Goal: Check status

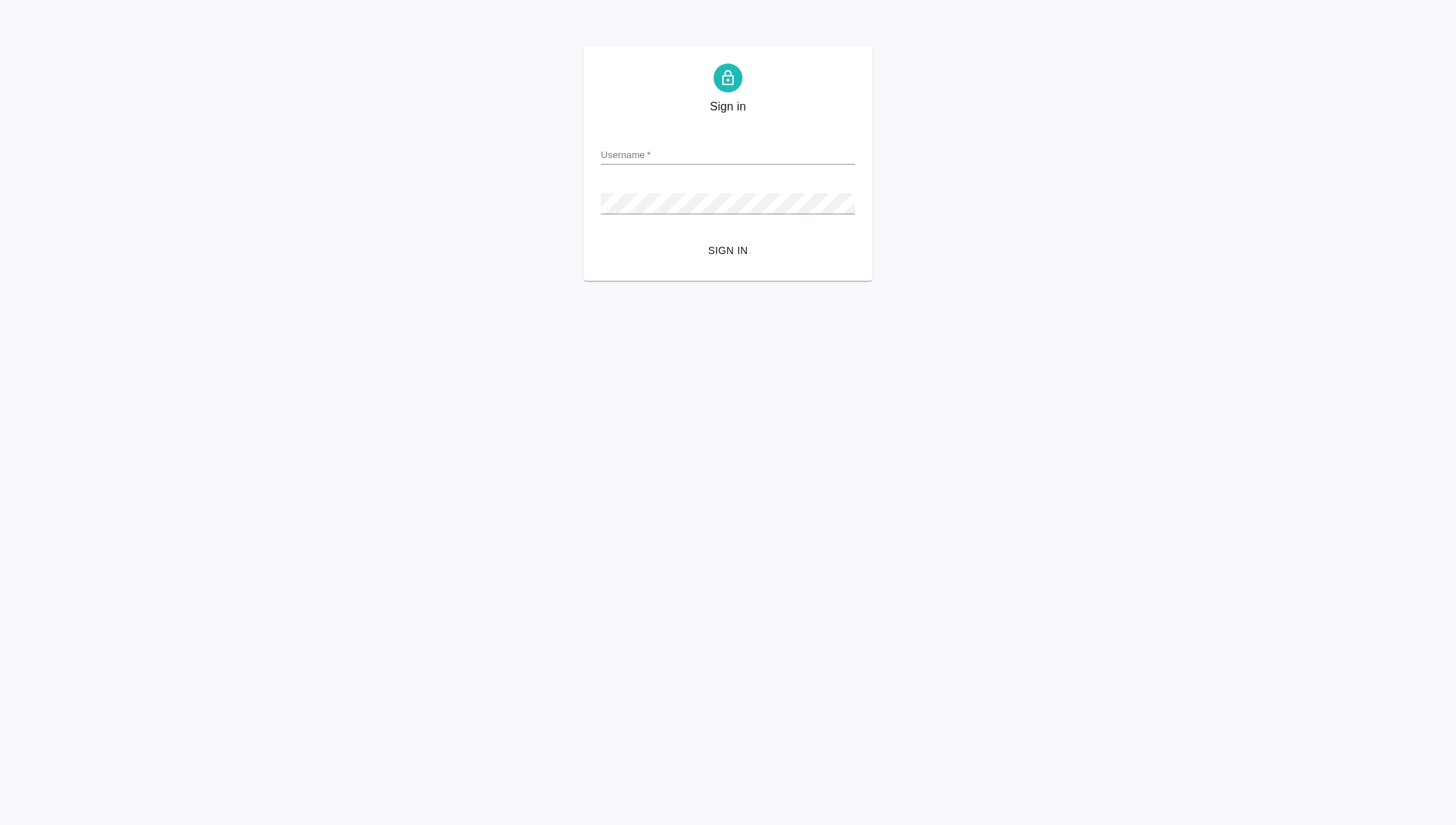
type input "[PERSON_NAME][EMAIL_ADDRESS][DOMAIN_NAME]"
click at [601, 238] on button "Sign in" at bounding box center [728, 251] width 255 height 27
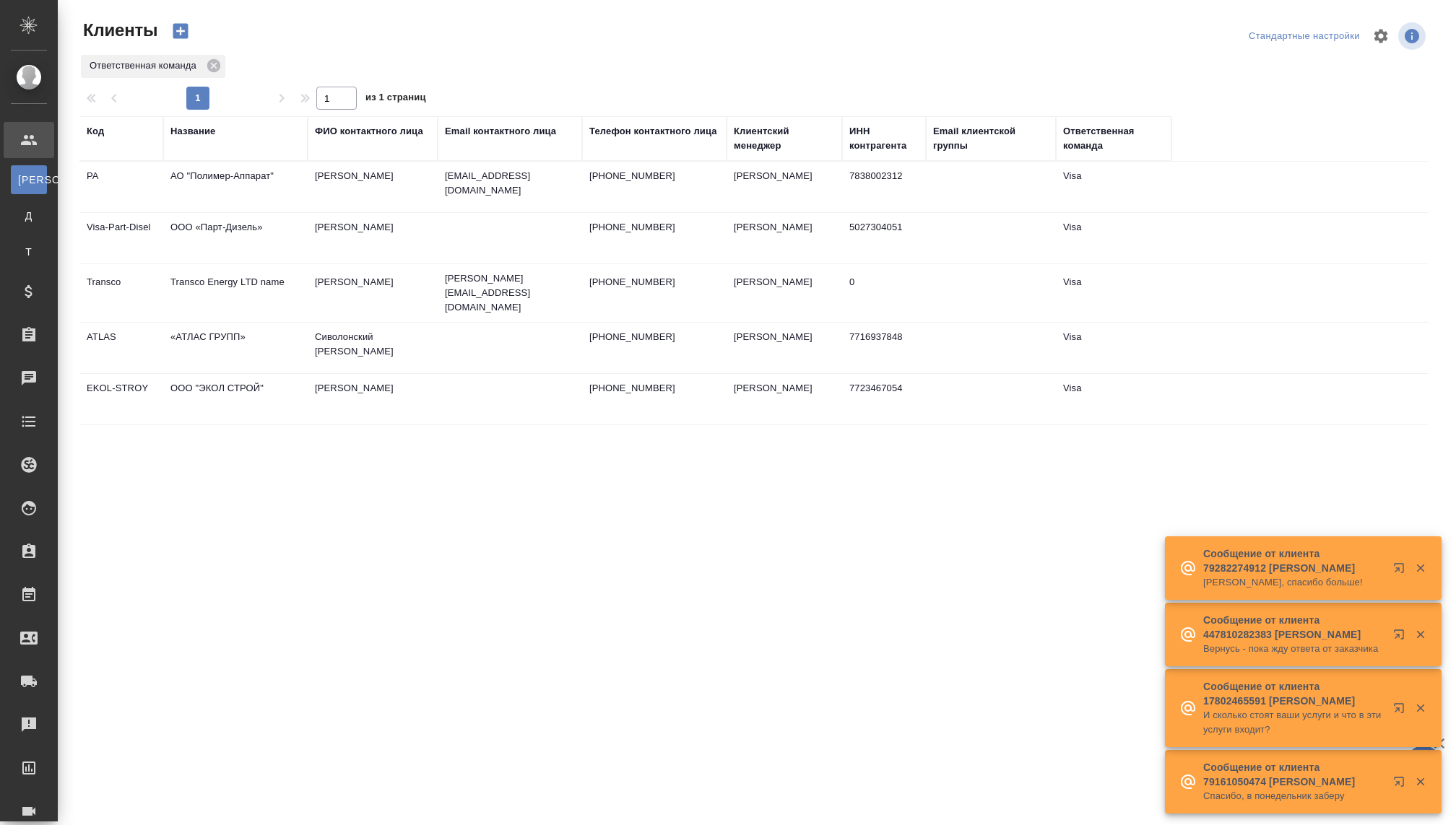
select select "RU"
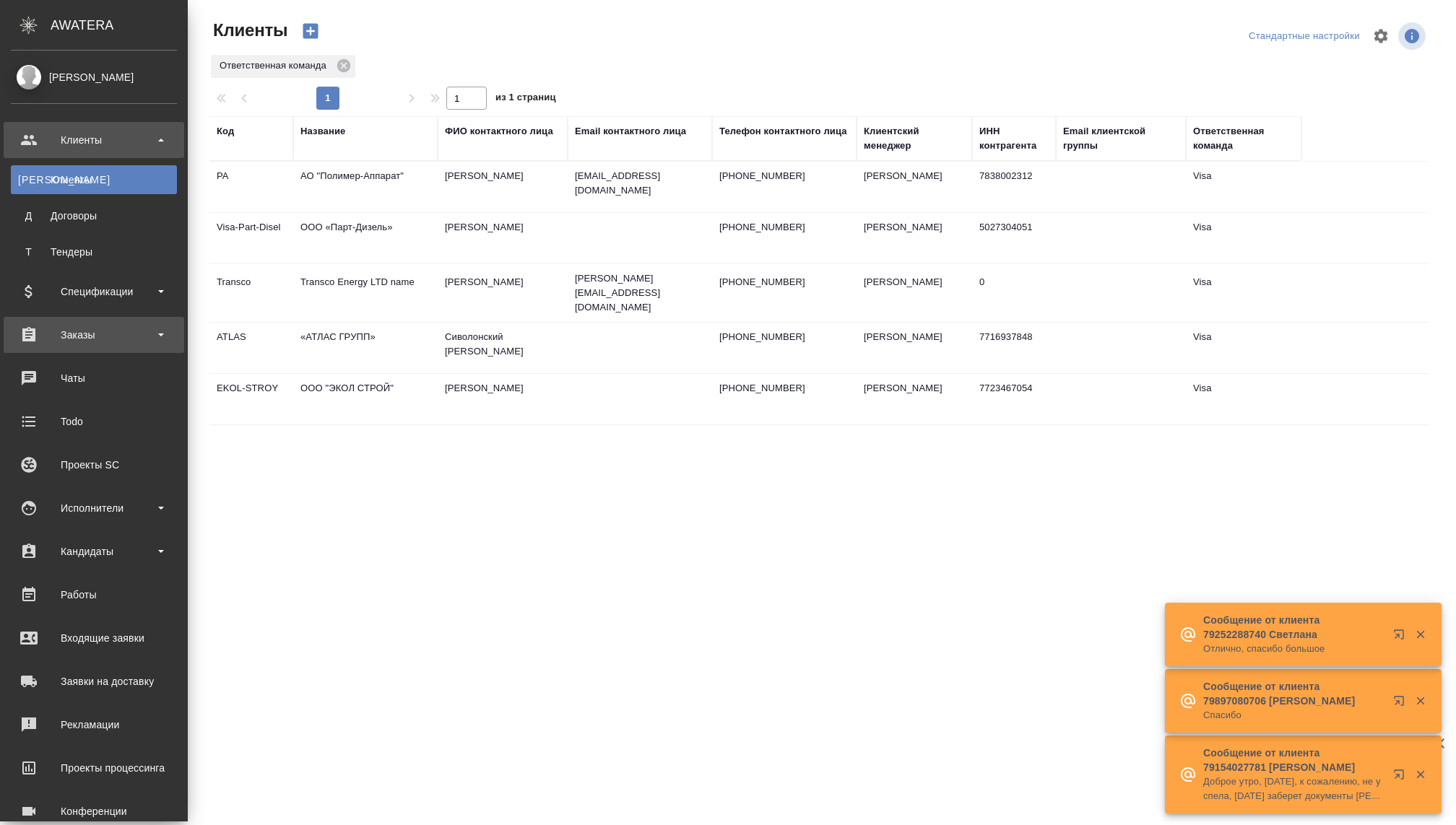
click at [85, 318] on div "Заказы" at bounding box center [94, 335] width 181 height 36
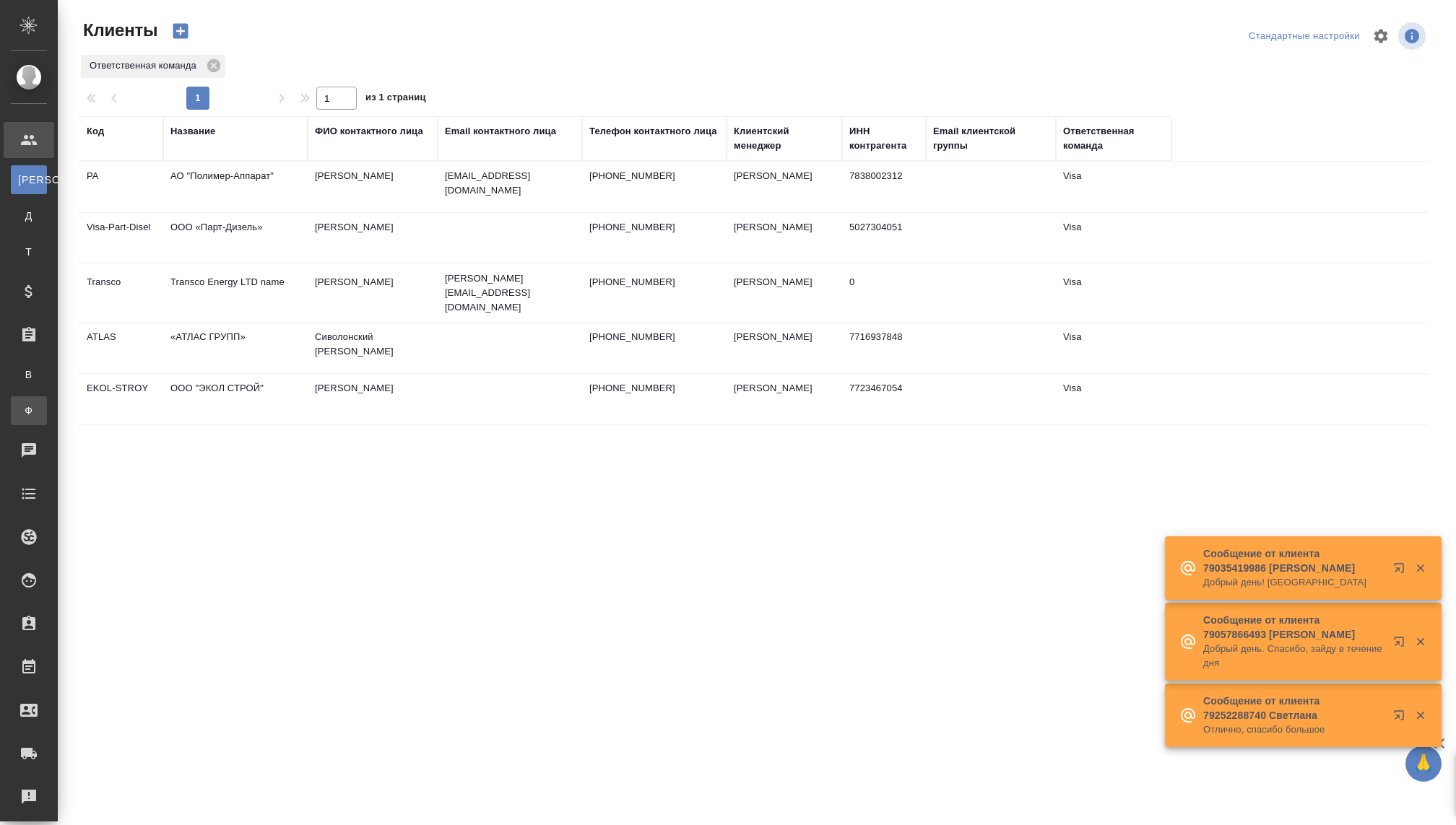
click at [22, 406] on div "Заказы физ. лиц" at bounding box center [10, 410] width 22 height 14
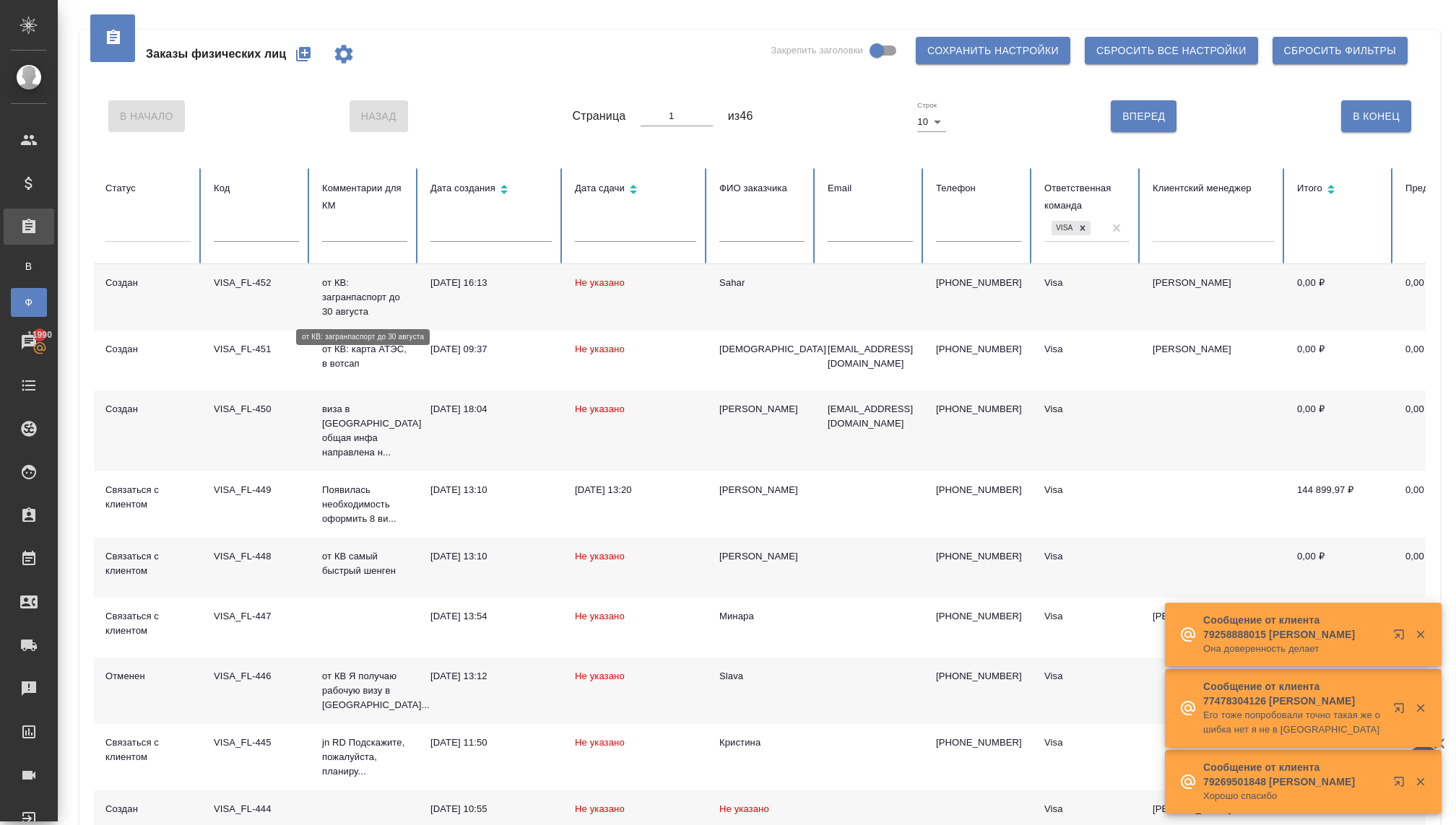
click at [341, 298] on p "от КВ: загранпаспорт до 30 августа" at bounding box center [364, 297] width 85 height 43
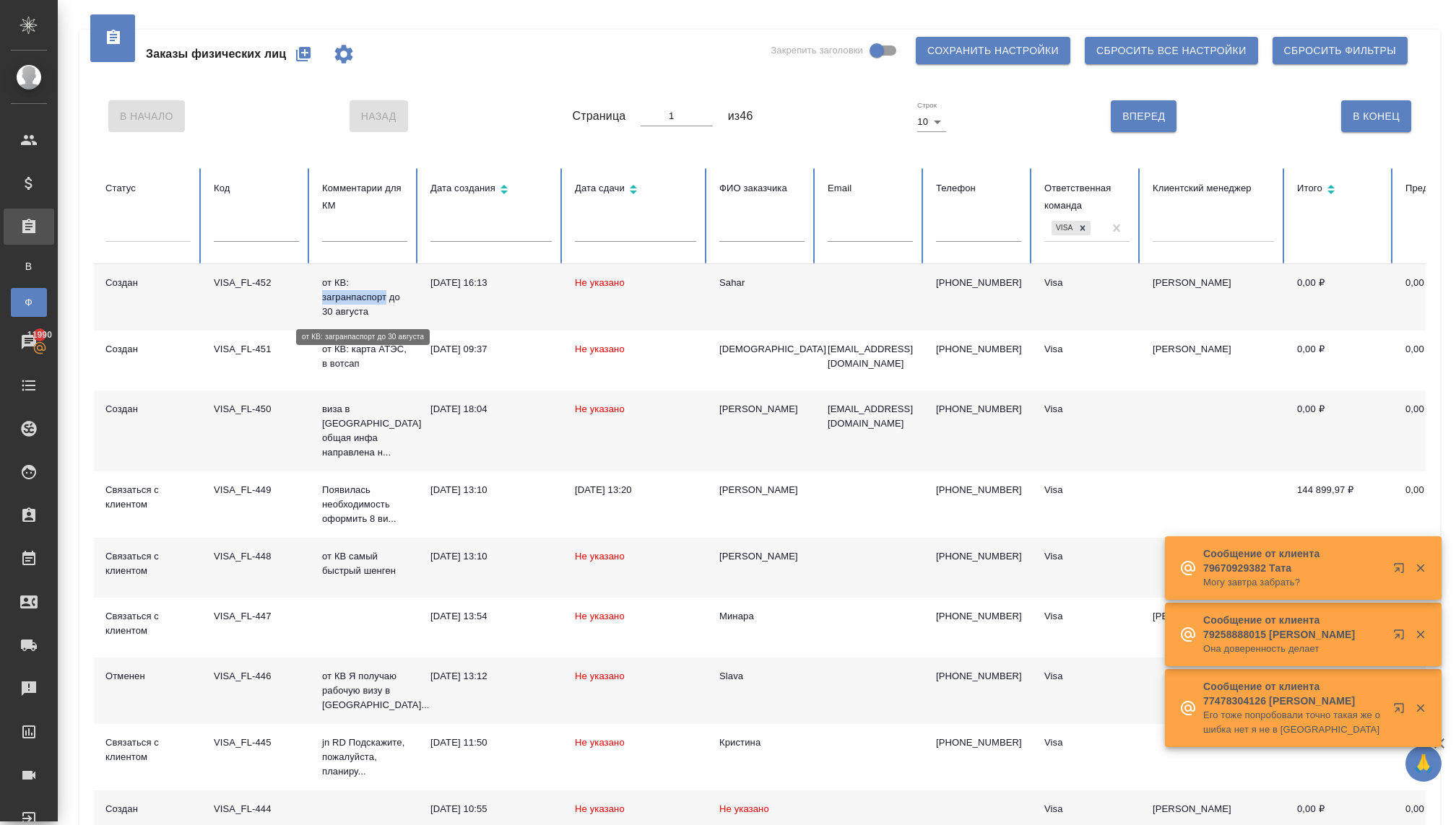
click at [341, 298] on p "от КВ: загранпаспорт до 30 августа" at bounding box center [364, 297] width 85 height 43
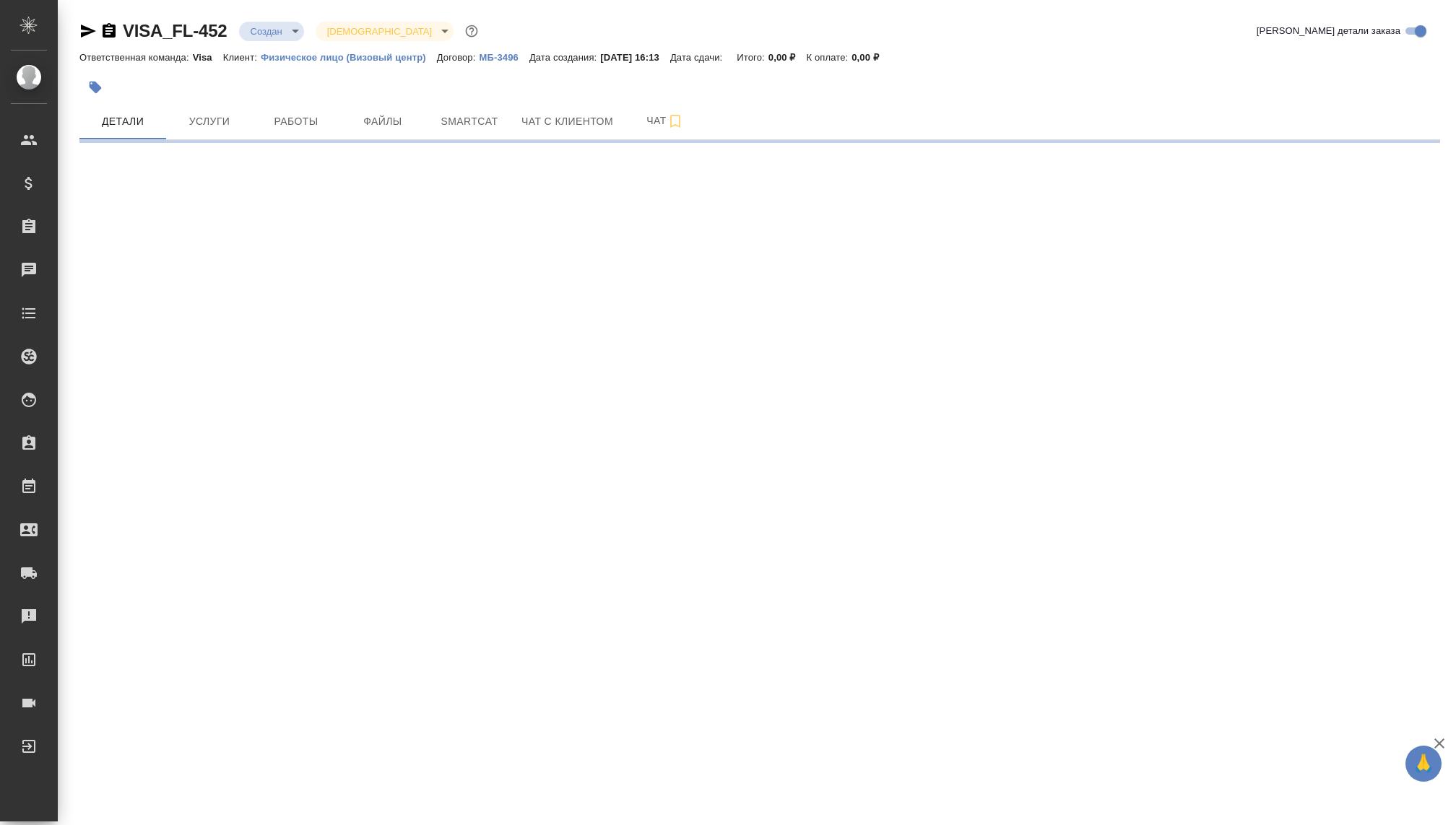
select select "RU"
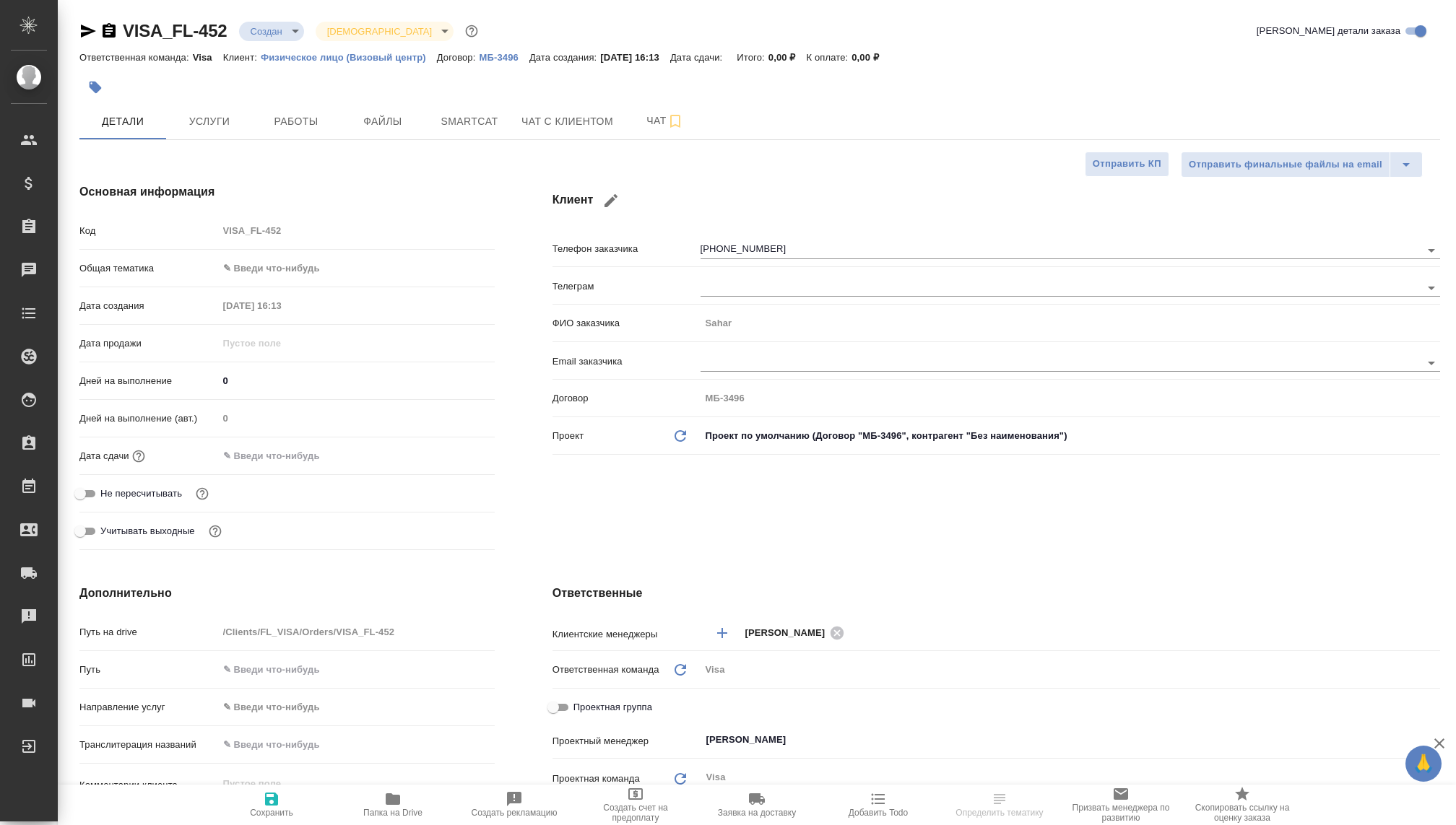
type textarea "x"
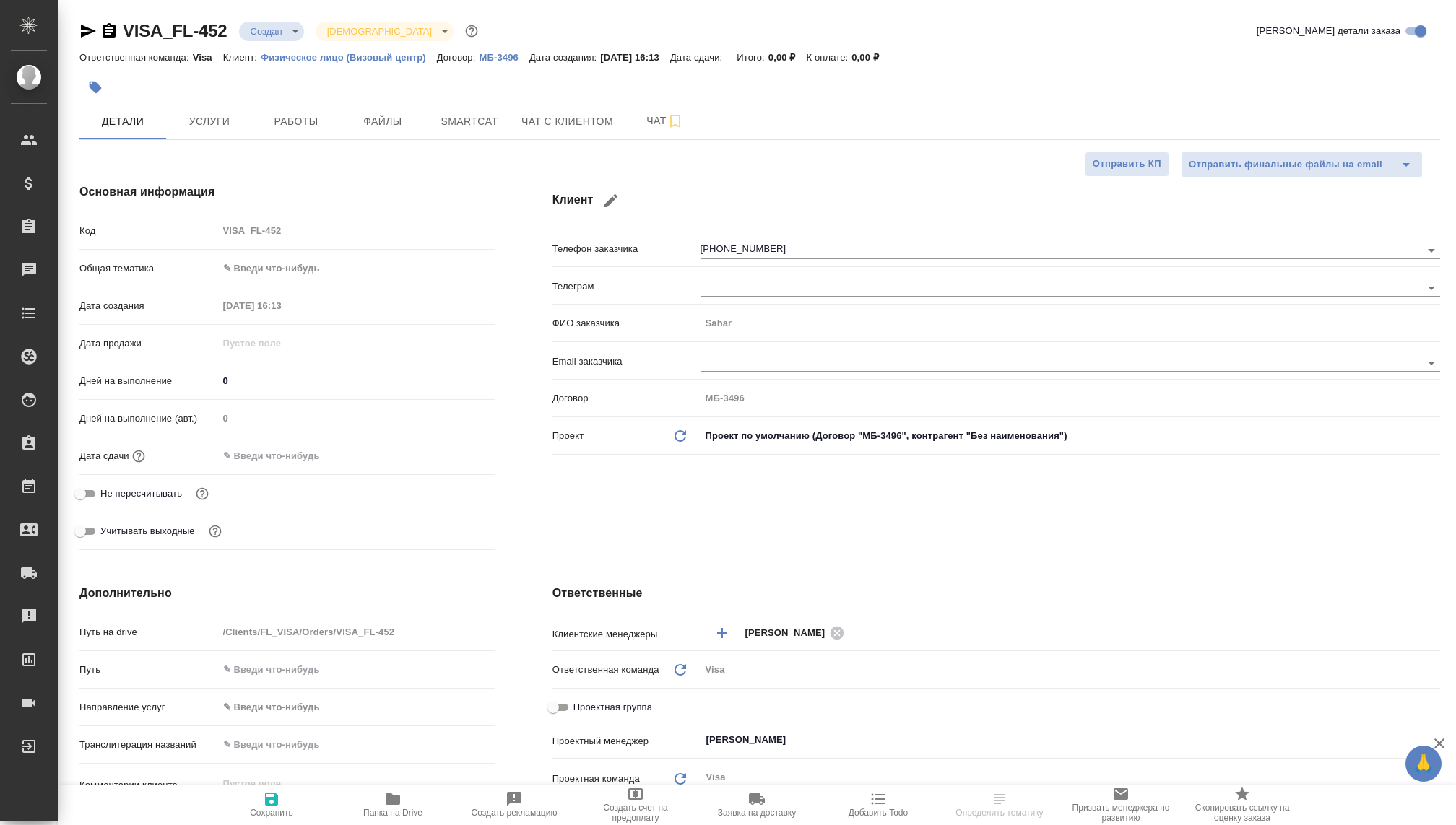
type textarea "x"
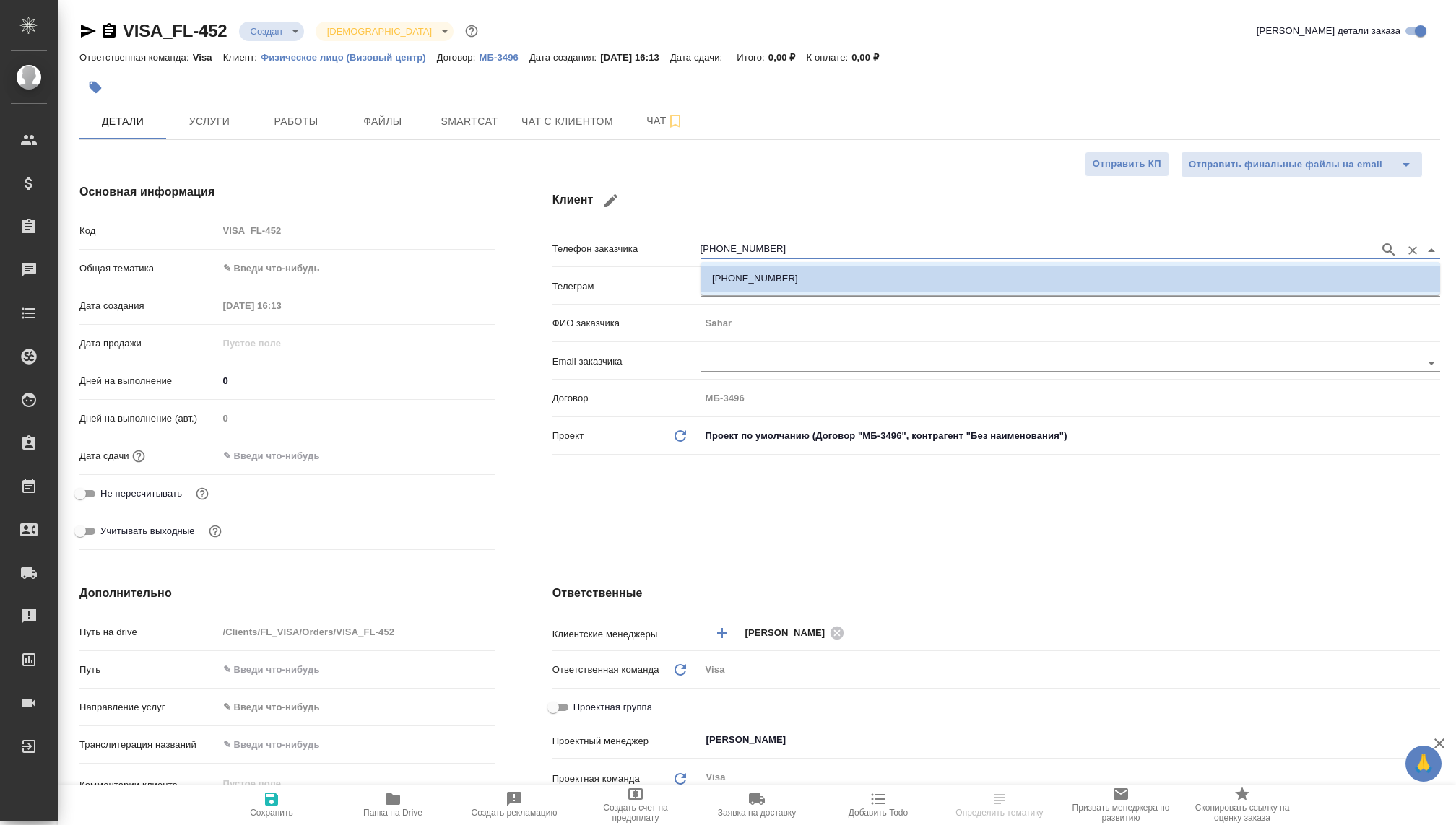
drag, startPoint x: 802, startPoint y: 242, endPoint x: 635, endPoint y: 239, distance: 167.0
click at [635, 239] on div "Телефон заказчика +989351307791" at bounding box center [996, 248] width 887 height 25
drag, startPoint x: 788, startPoint y: 239, endPoint x: 710, endPoint y: 239, distance: 78.0
click at [710, 239] on div "+989351307791" at bounding box center [1070, 249] width 739 height 27
click at [722, 246] on input "+989351307791" at bounding box center [1037, 250] width 672 height 18
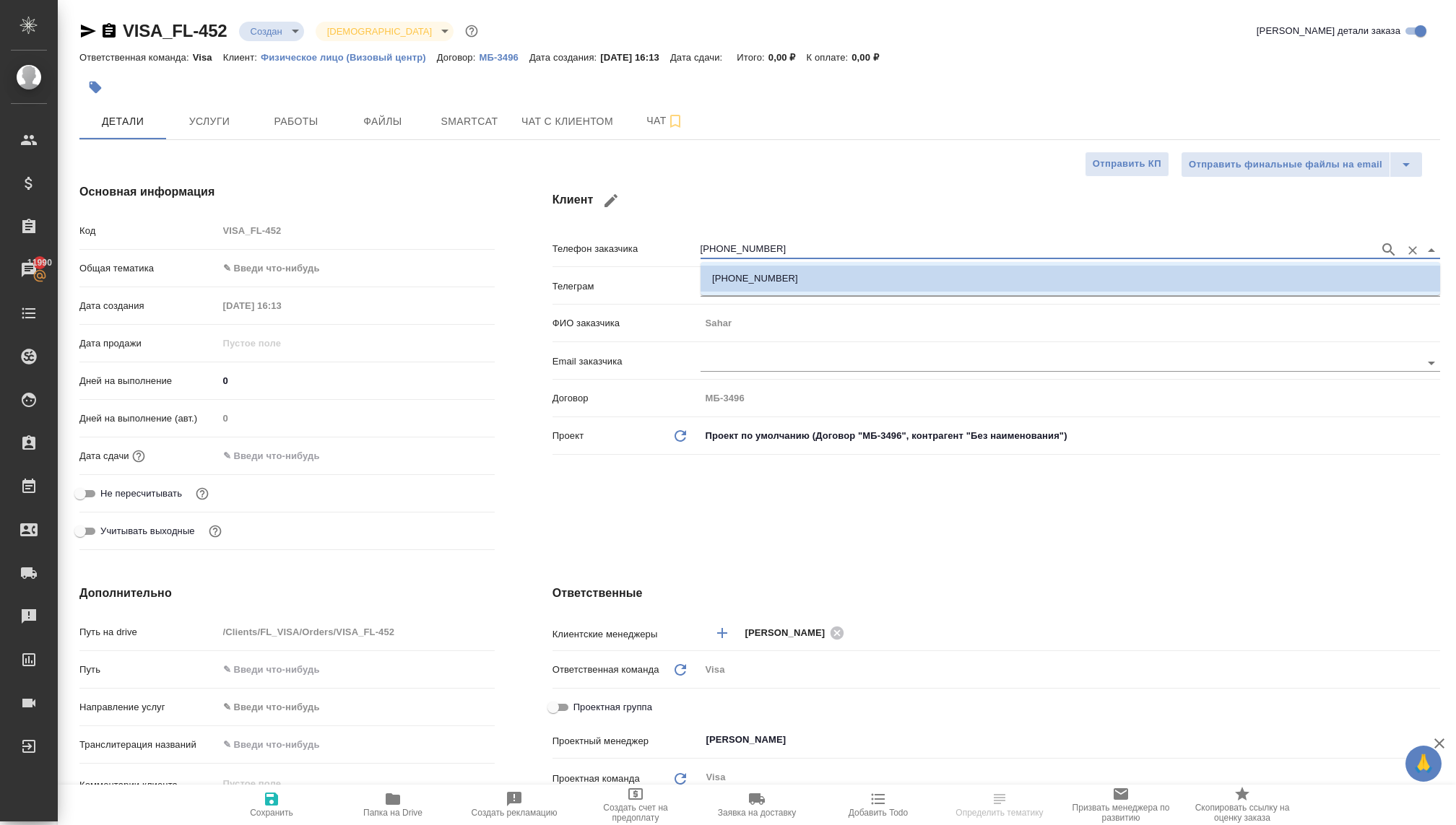
click at [723, 244] on input "+989351307791" at bounding box center [1037, 250] width 672 height 18
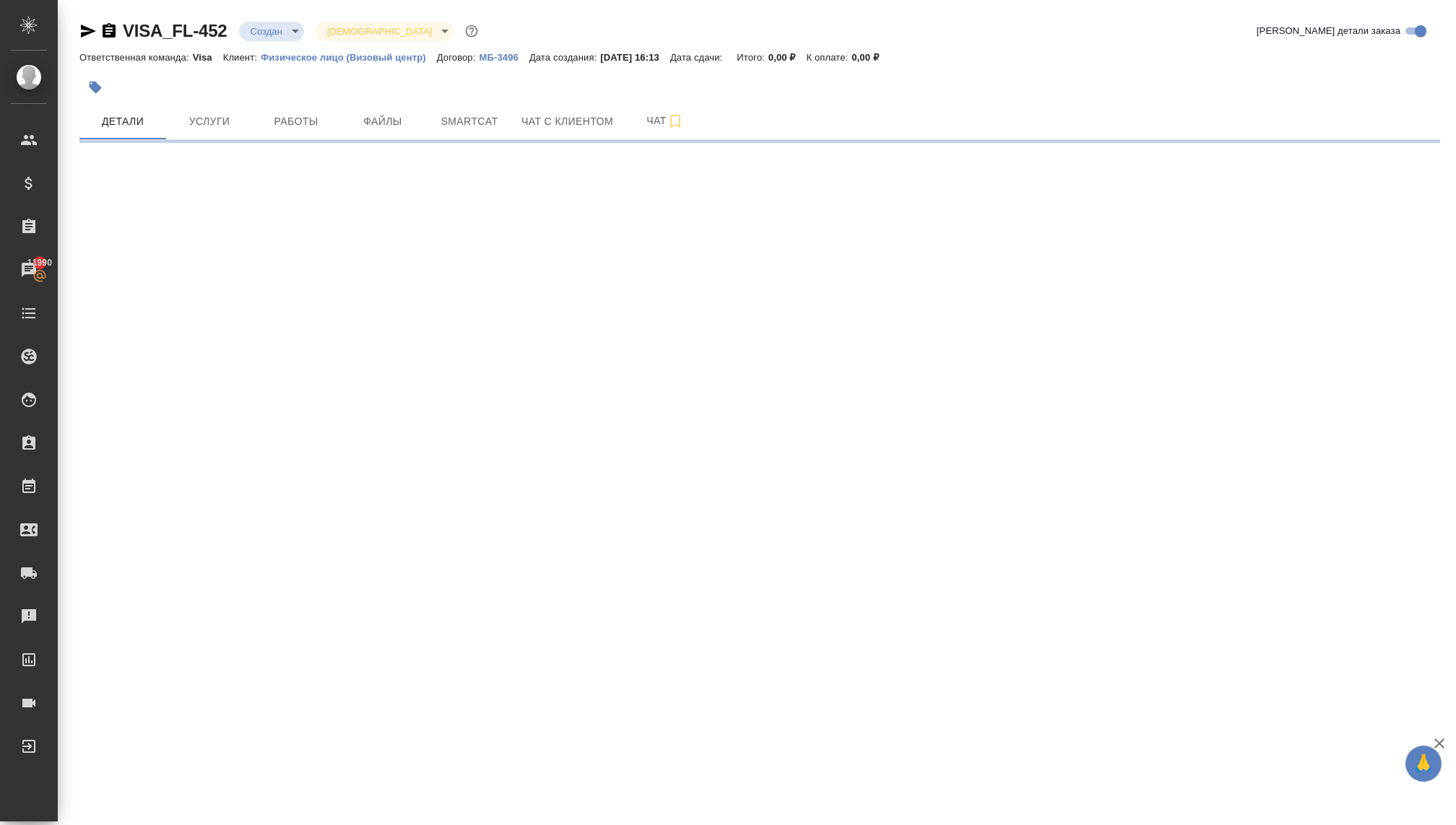
select select "RU"
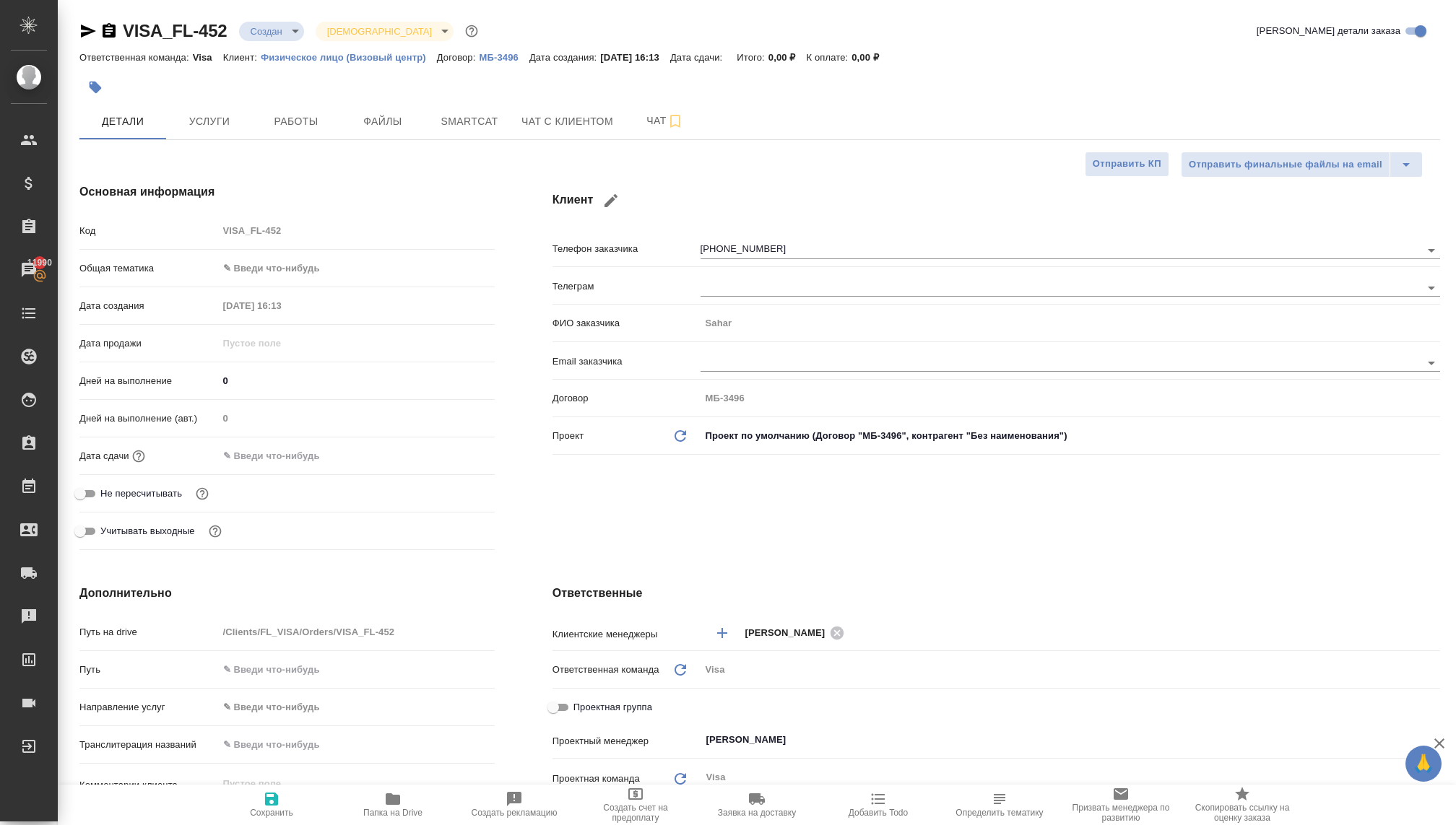
type textarea "x"
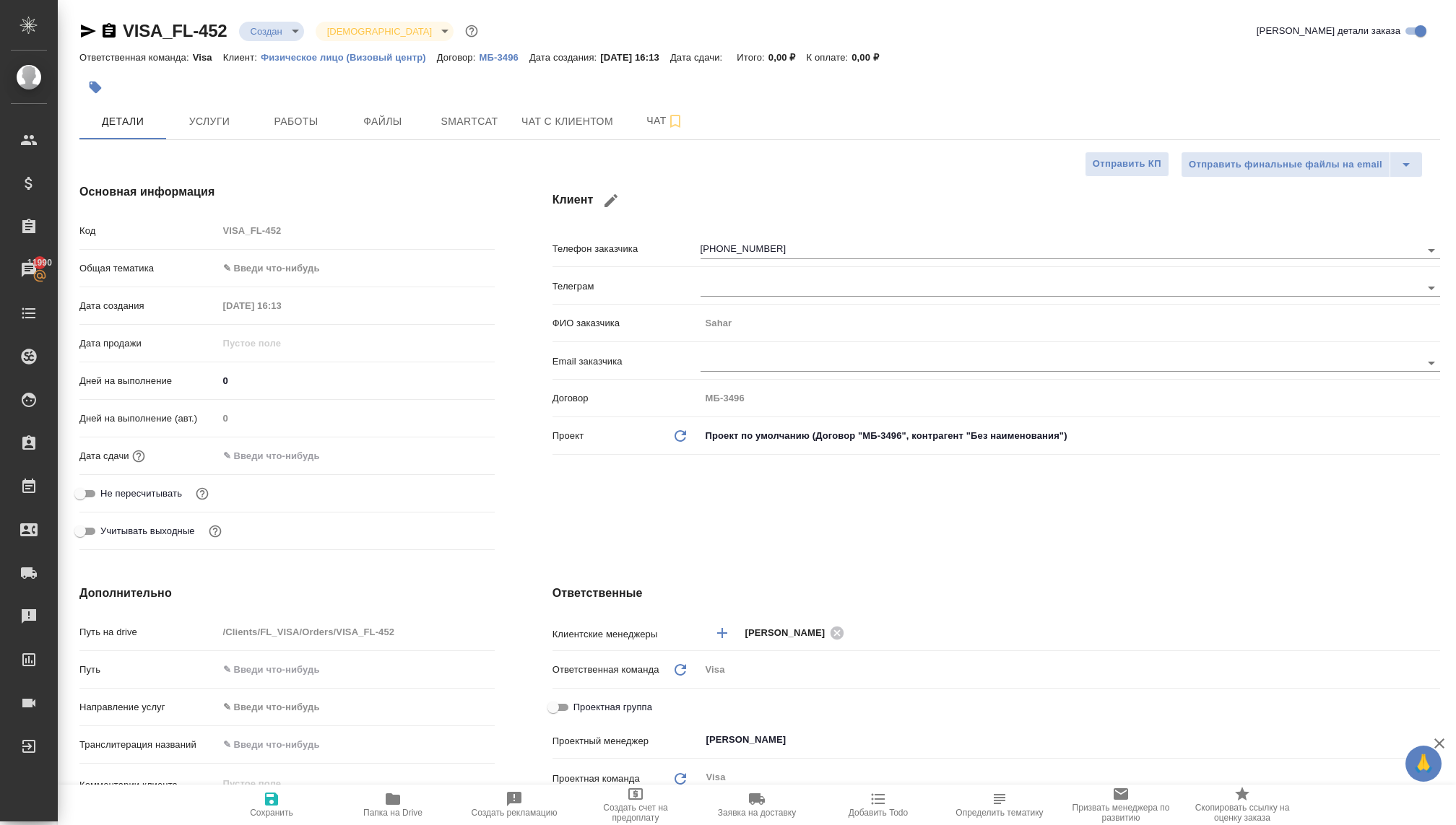
type textarea "x"
